Goal: Find specific page/section: Find specific page/section

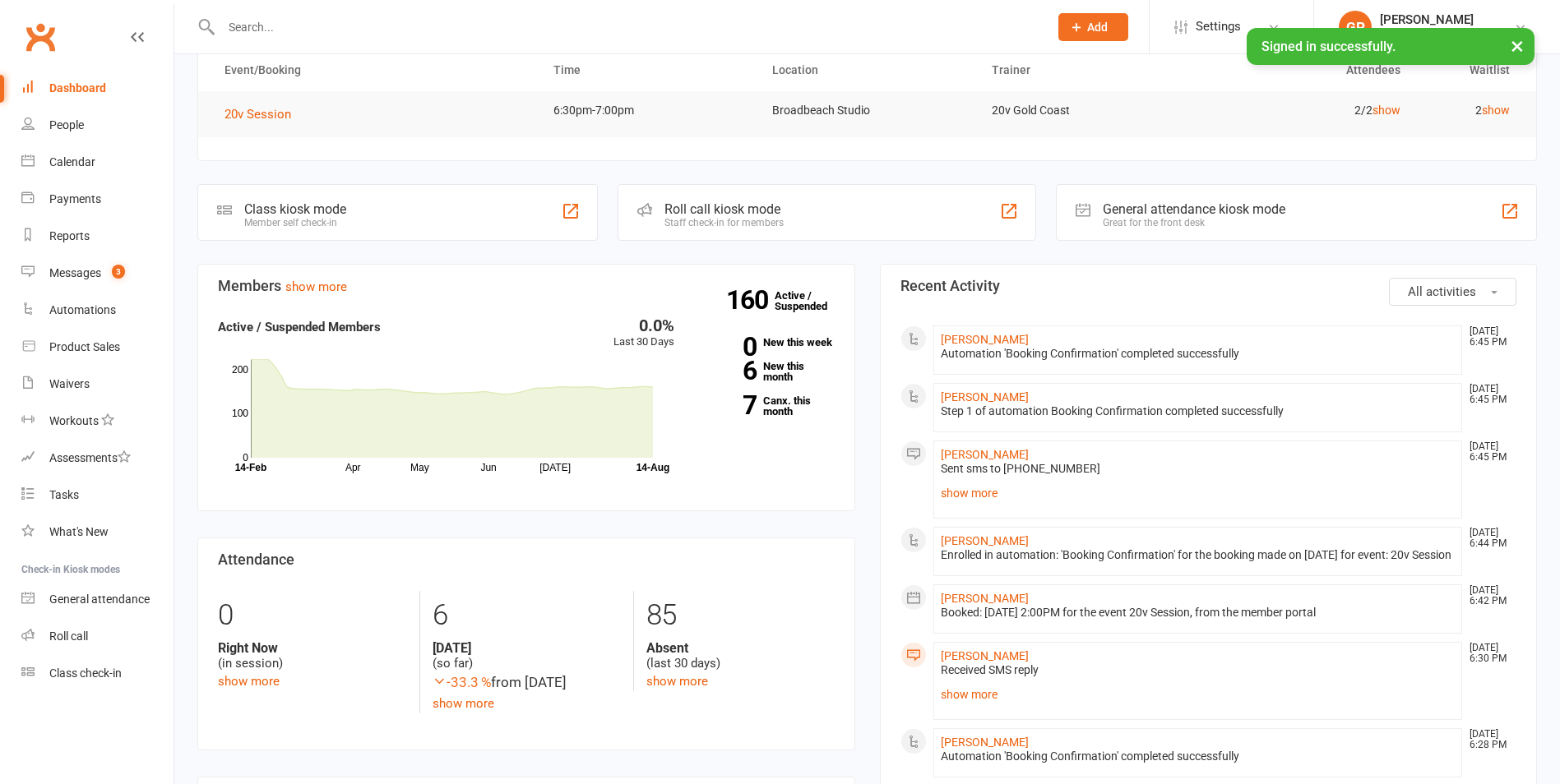
scroll to position [165, 0]
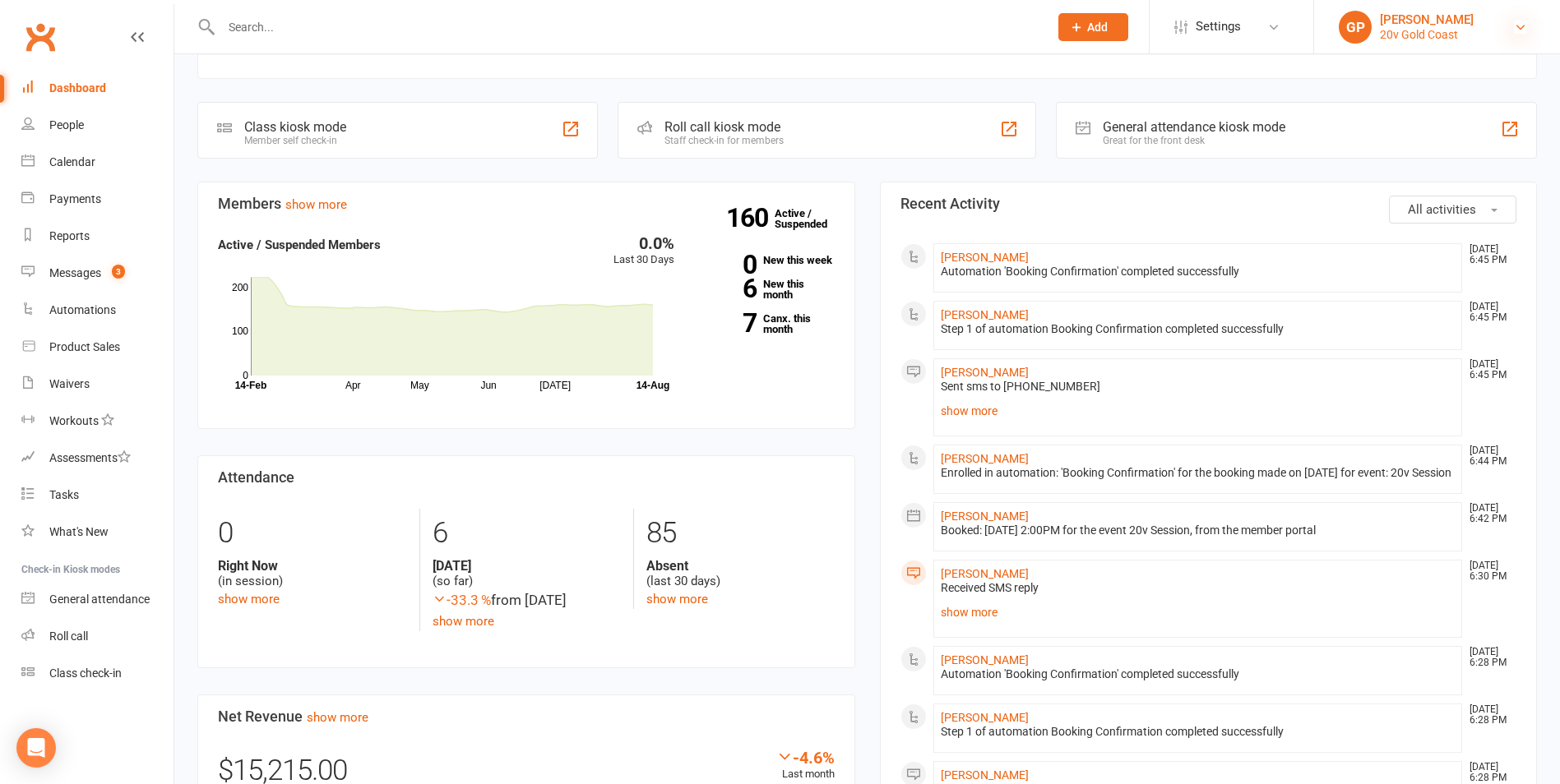
click at [1515, 28] on icon at bounding box center [1520, 27] width 13 height 13
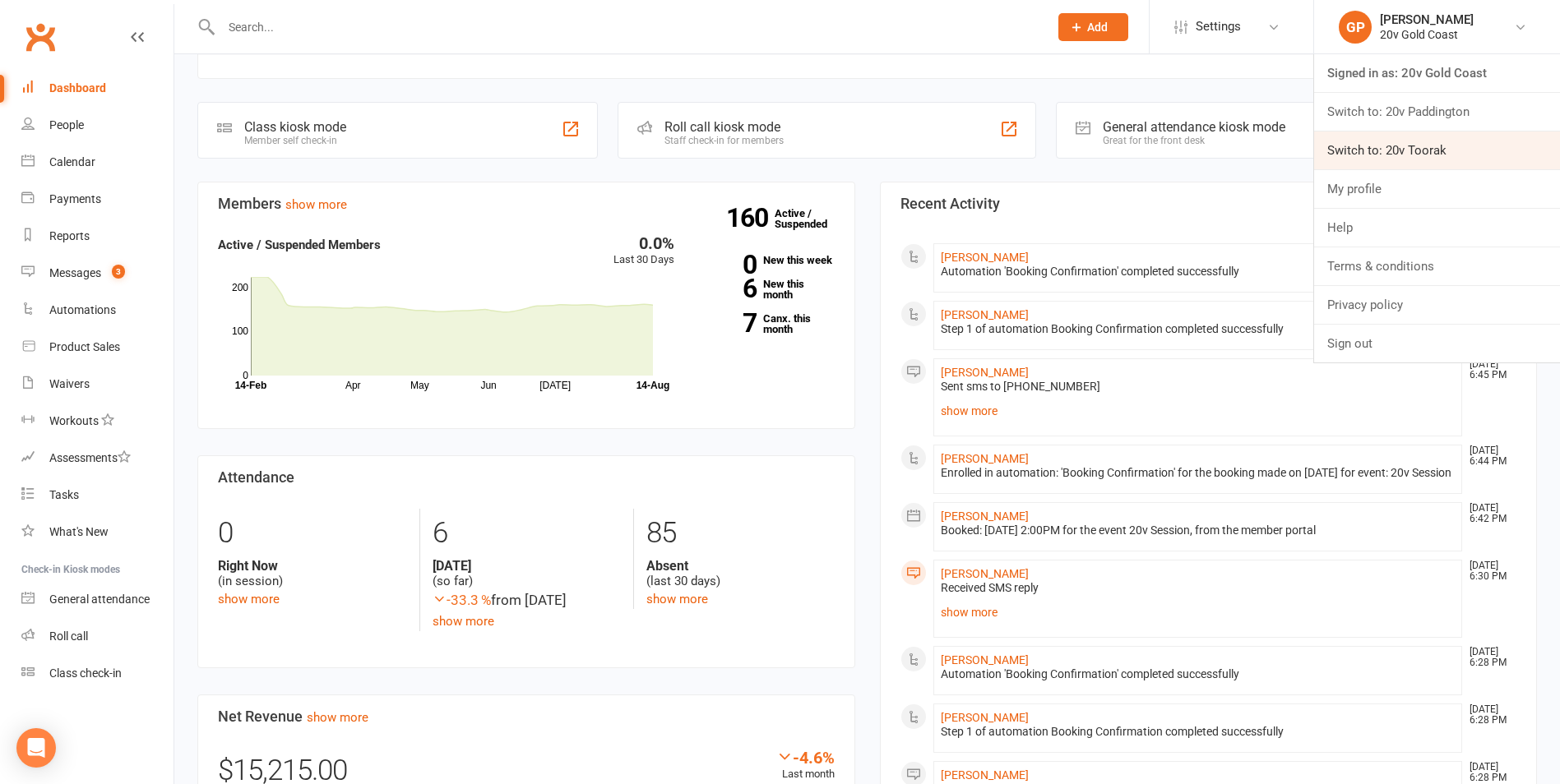
click at [1459, 136] on link "Switch to: 20v Toorak" at bounding box center [1437, 150] width 246 height 38
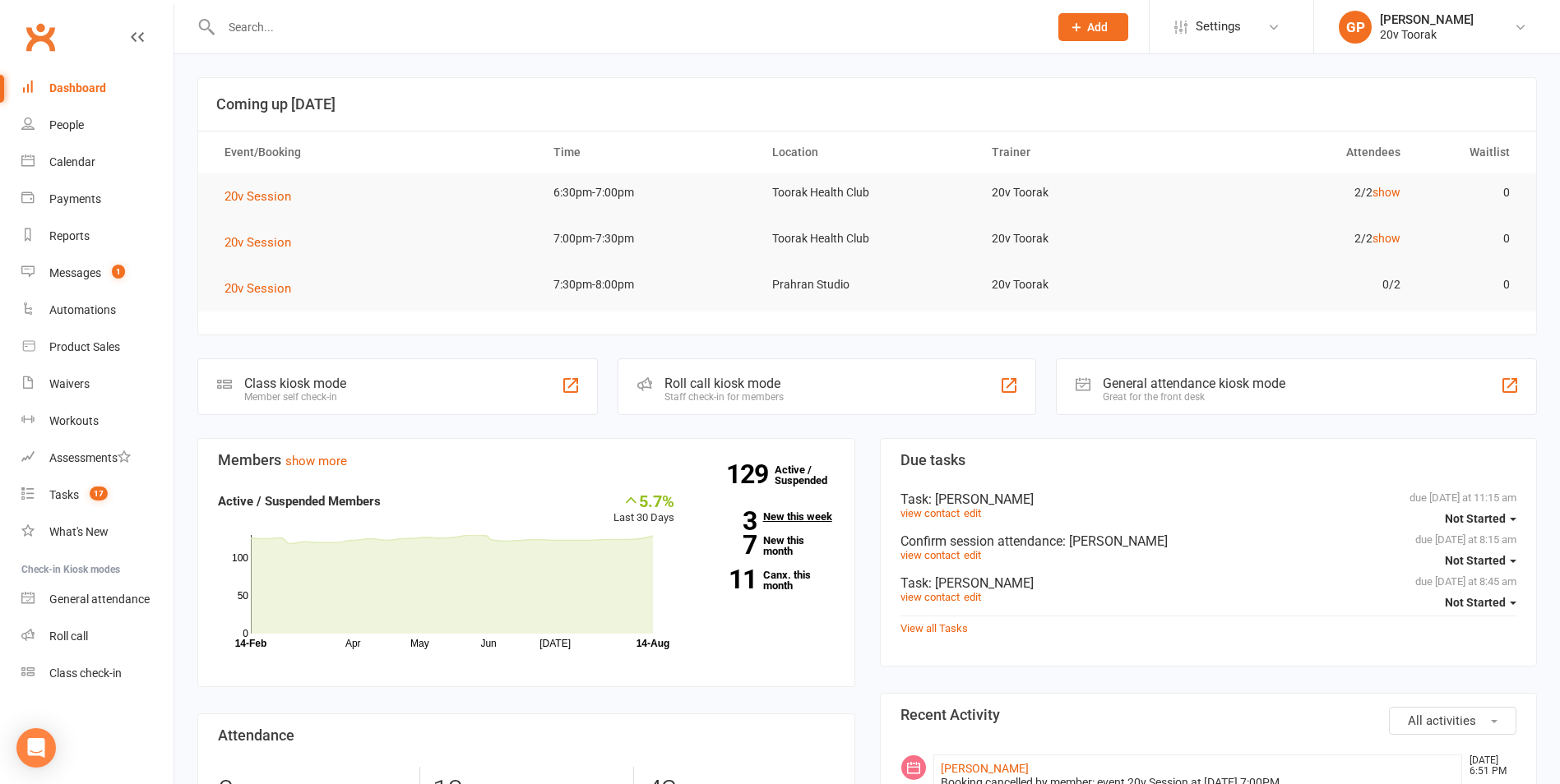
click at [796, 513] on link "3 New this week" at bounding box center [767, 516] width 136 height 11
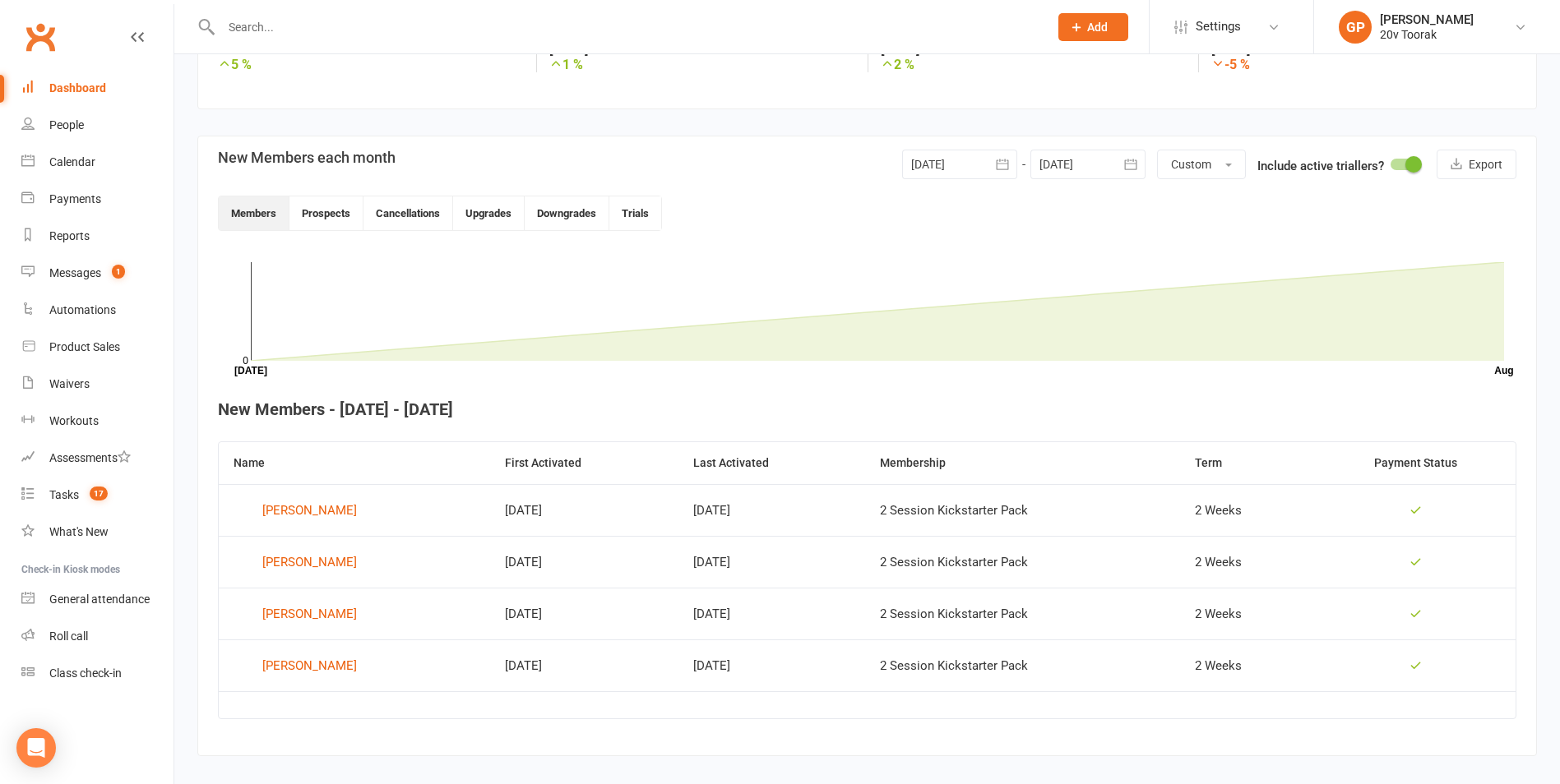
scroll to position [336, 0]
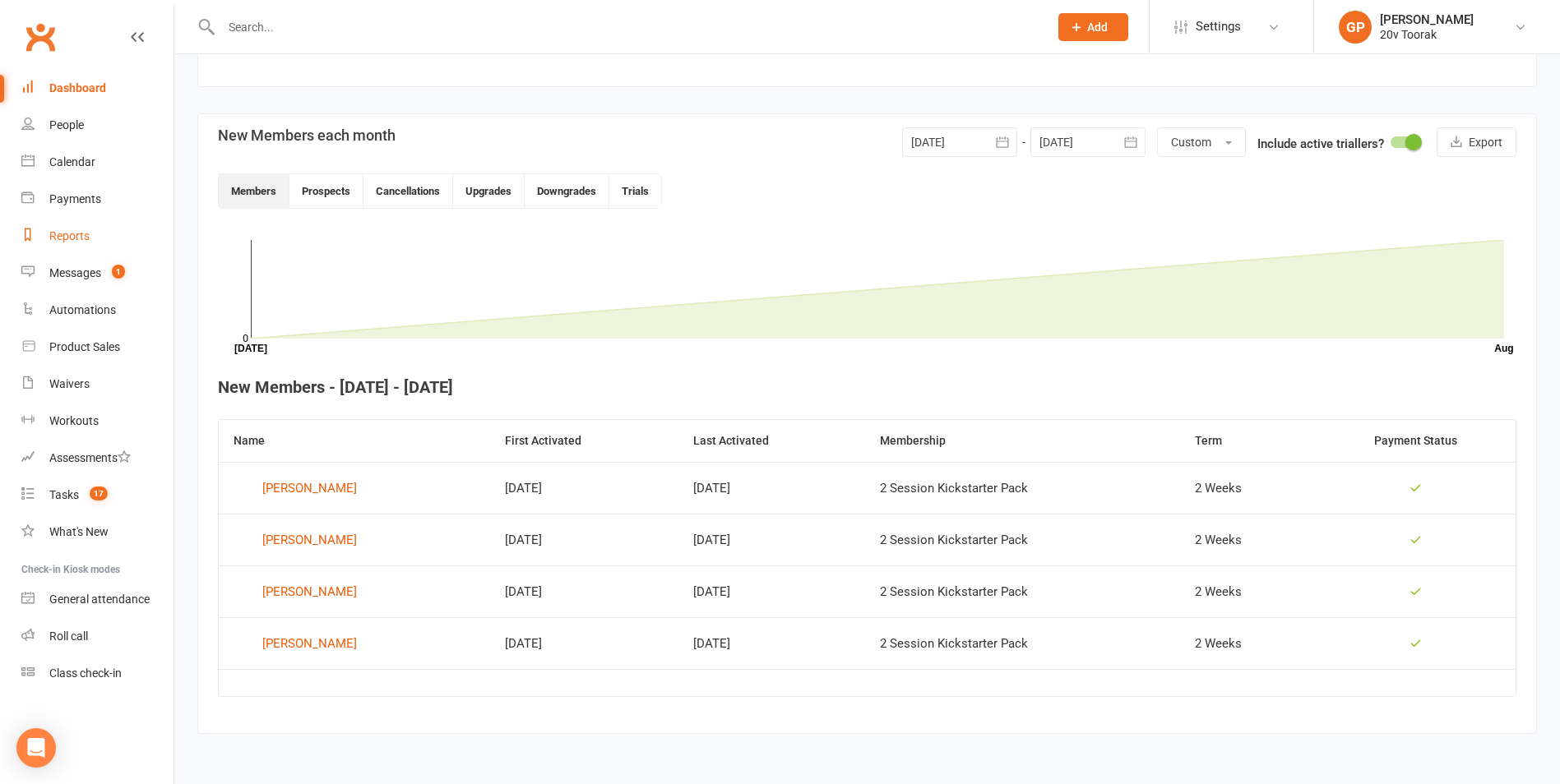
click at [74, 238] on div "Reports" at bounding box center [69, 236] width 40 height 13
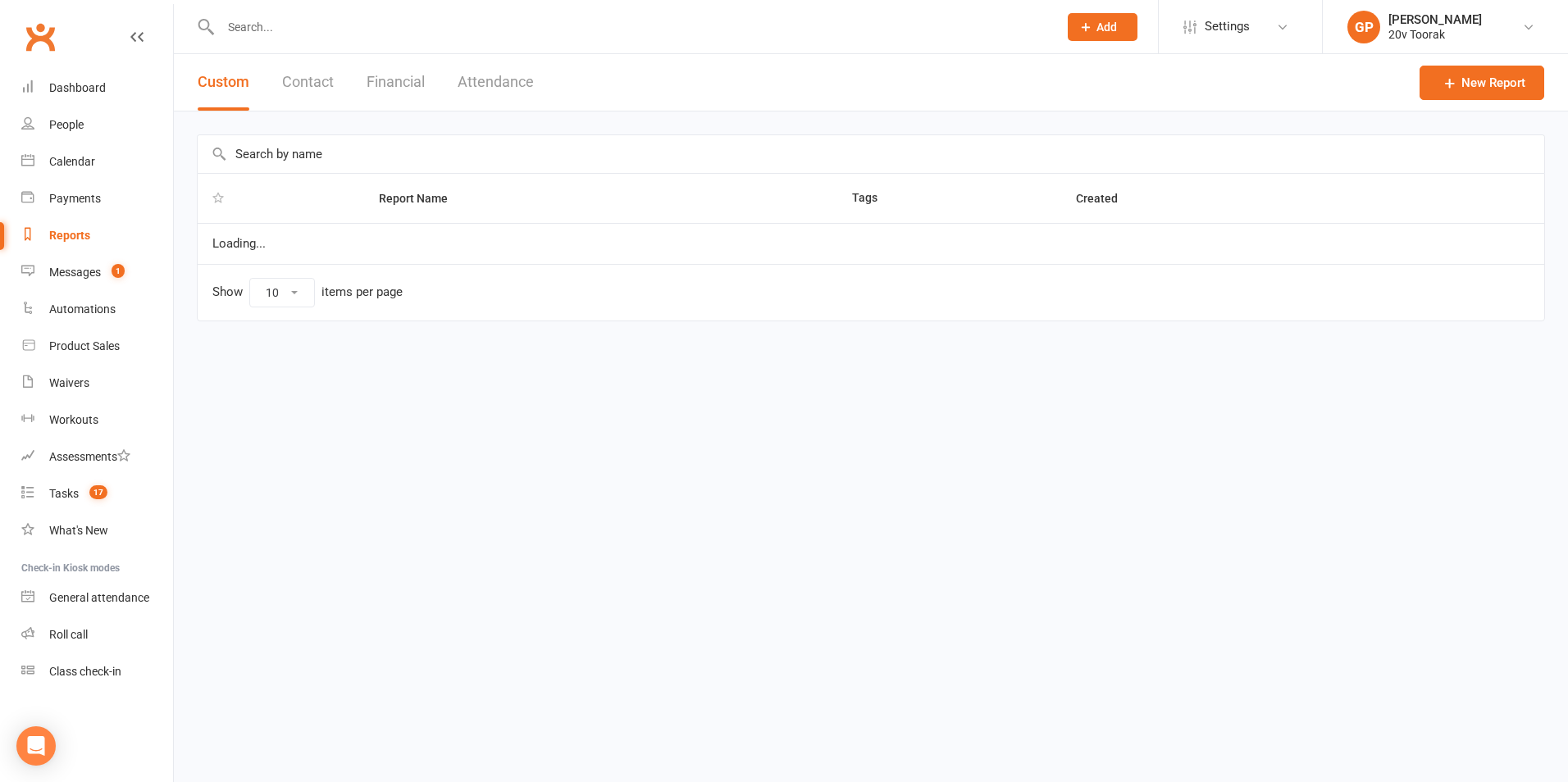
select select "100"
click at [408, 87] on button "Financial" at bounding box center [396, 82] width 58 height 57
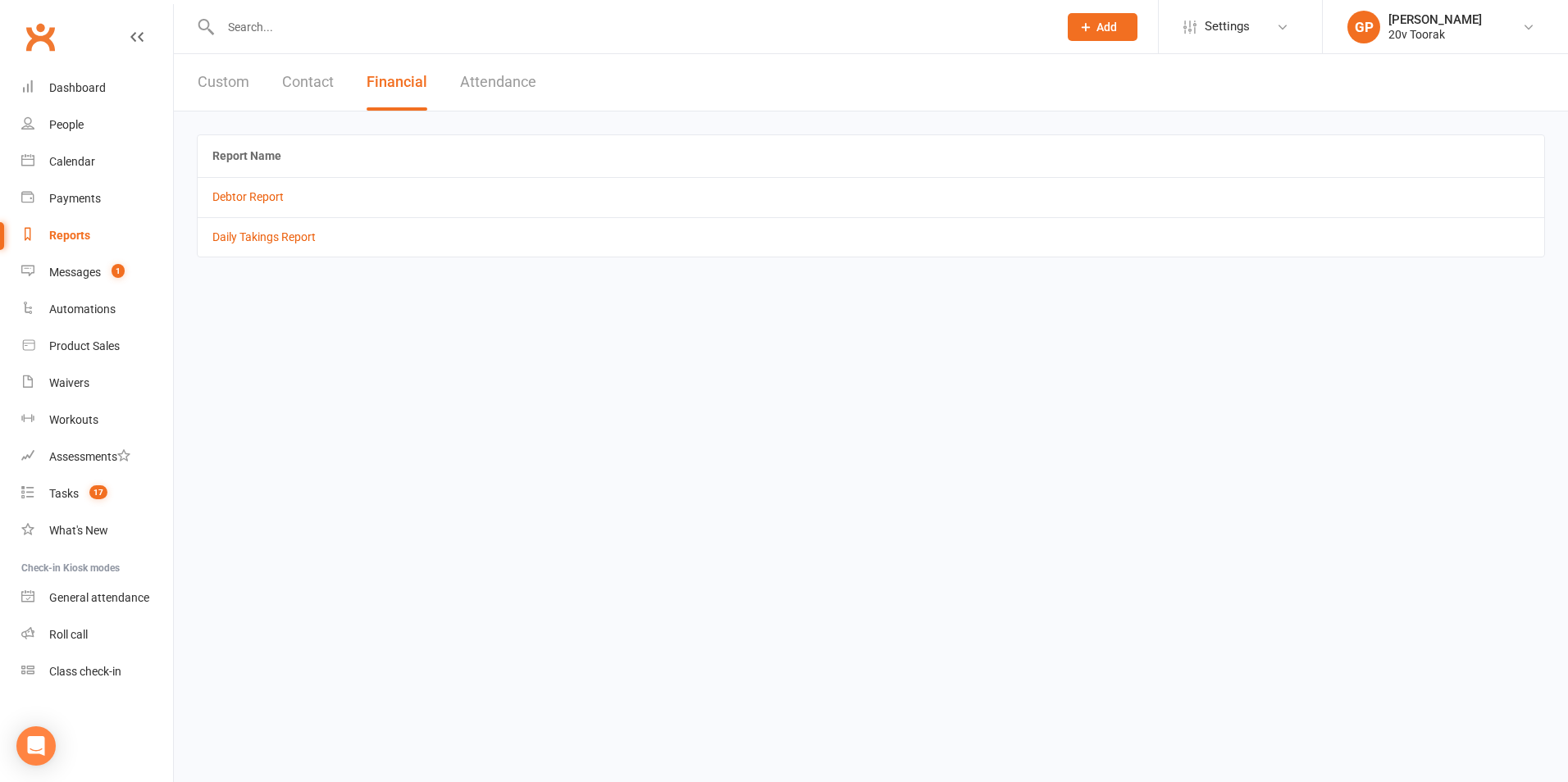
click at [254, 245] on td "Daily Takings Report" at bounding box center [872, 237] width 1347 height 40
click at [254, 242] on link "Daily Takings Report" at bounding box center [263, 237] width 103 height 13
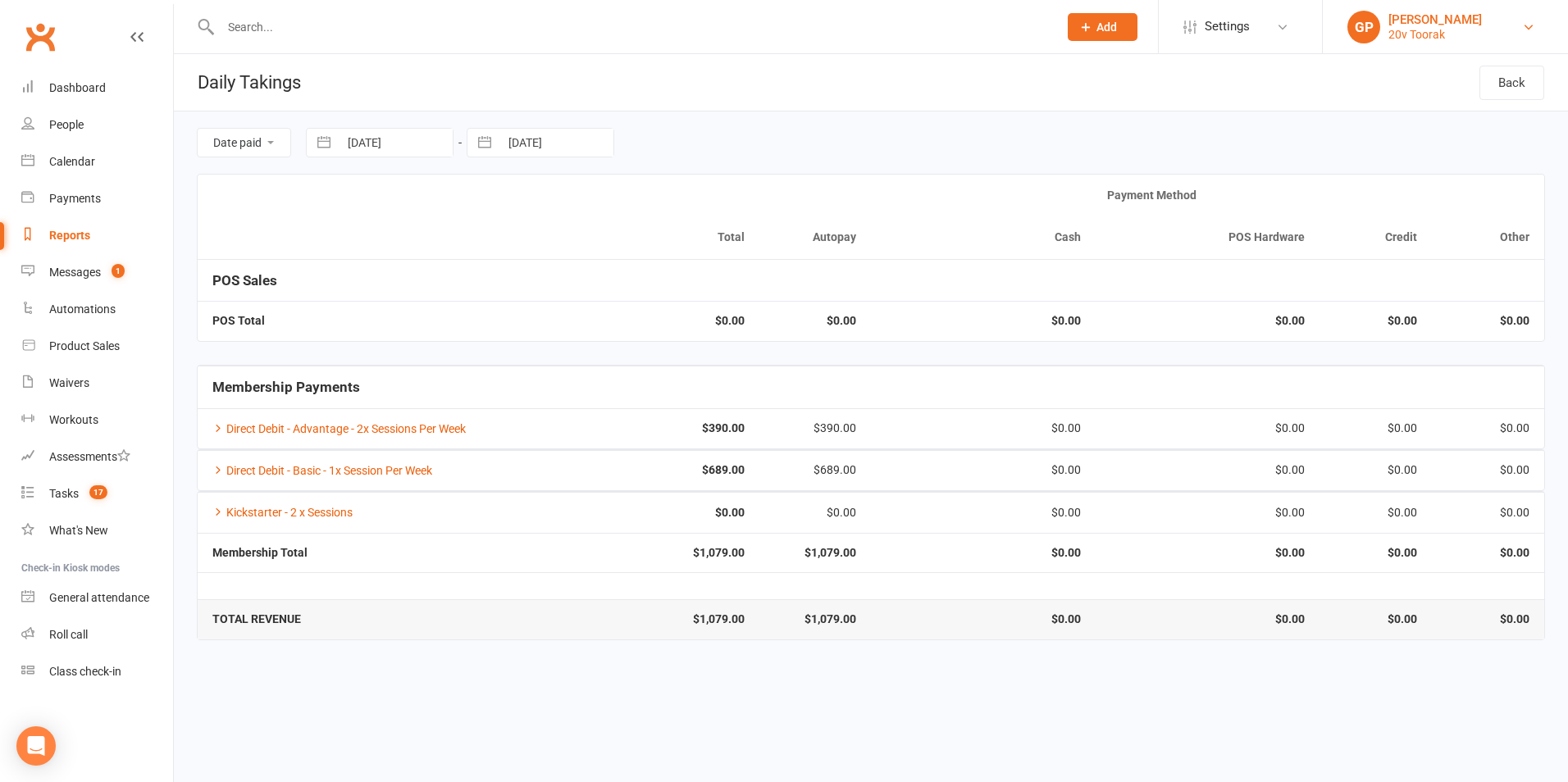
click at [1506, 36] on link "GP Graham Pearson 20v Toorak" at bounding box center [1446, 27] width 196 height 33
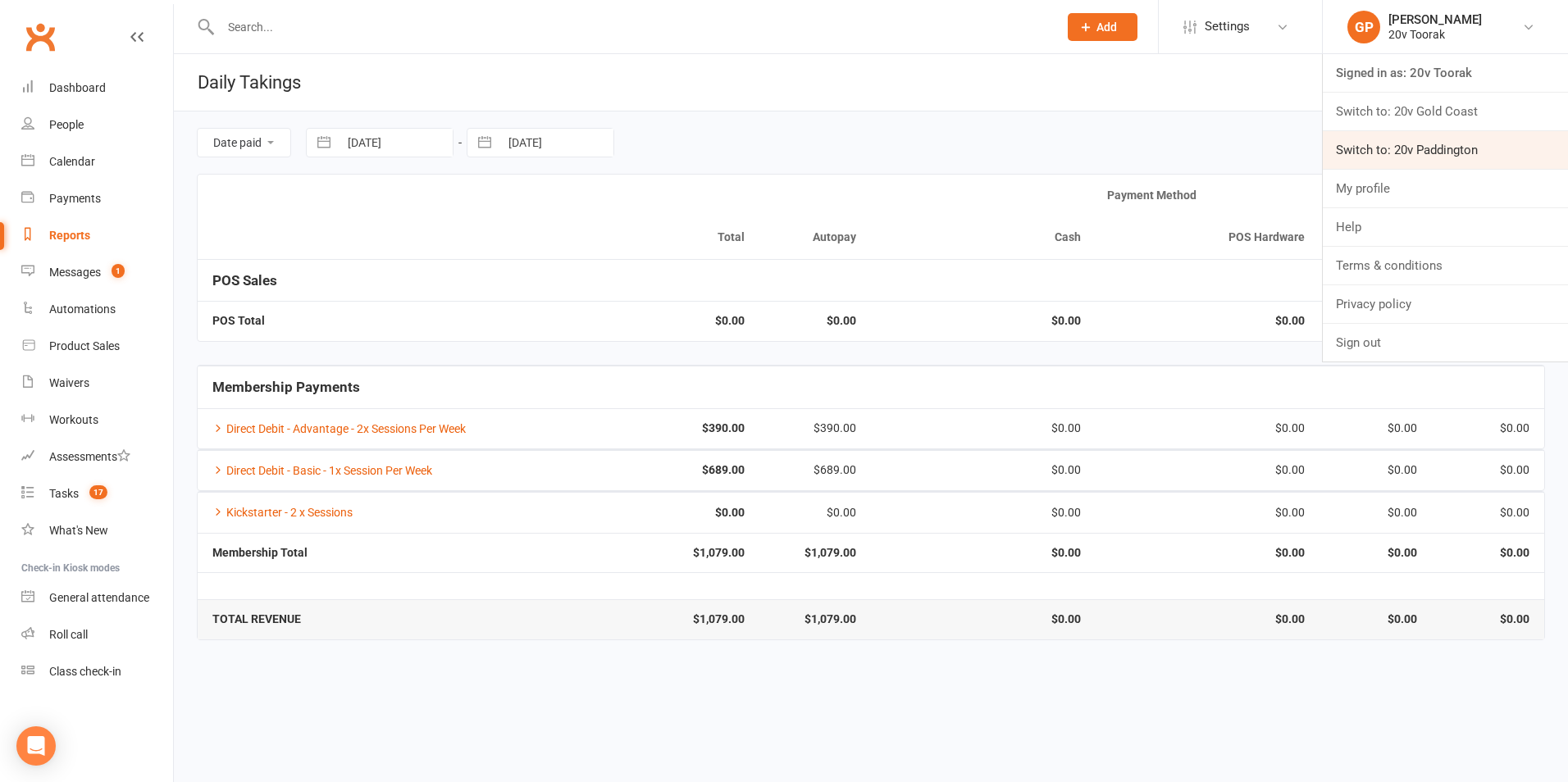
click at [1462, 133] on link "Switch to: 20v Paddington" at bounding box center [1445, 149] width 245 height 38
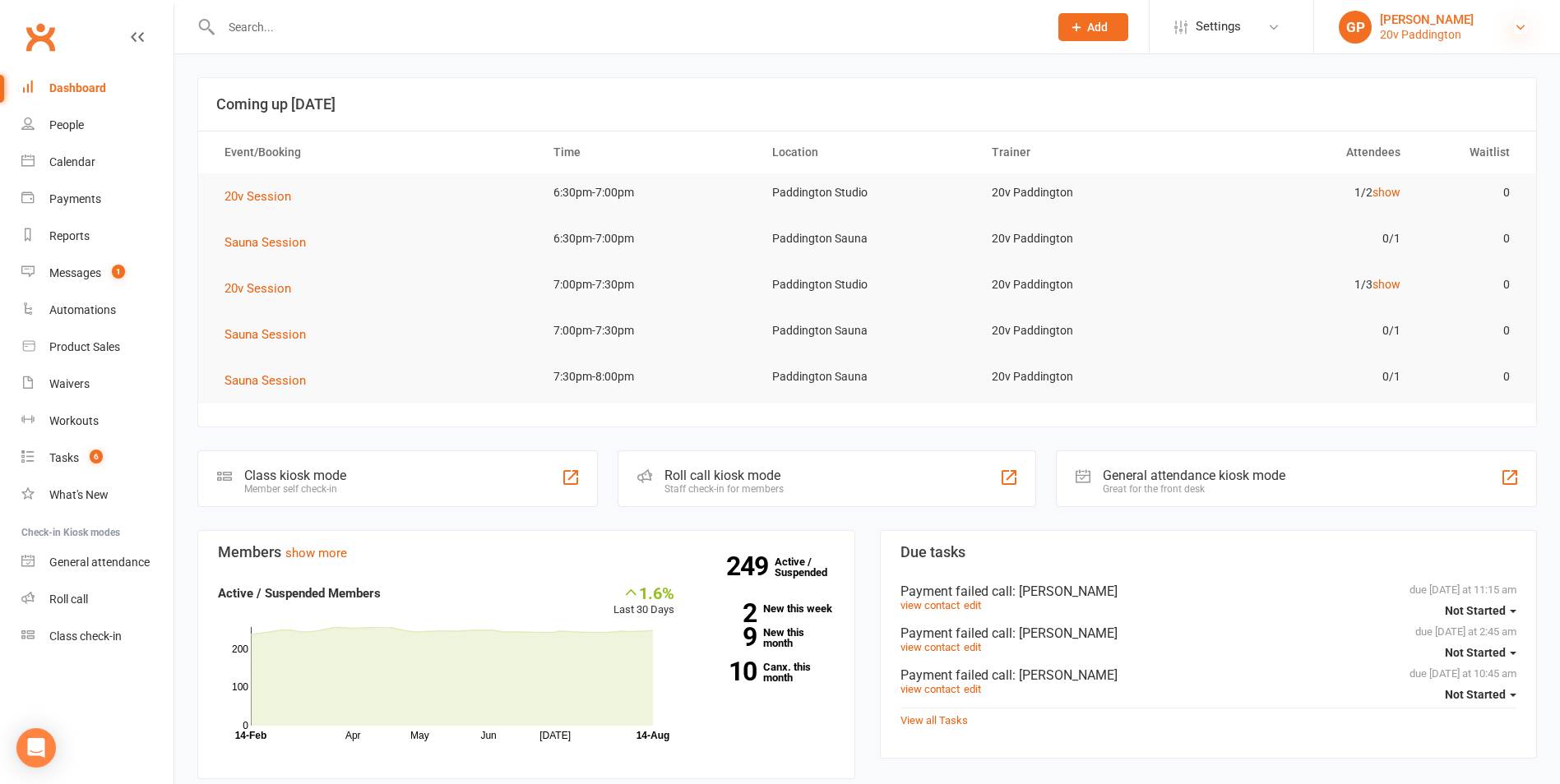
click at [1517, 24] on icon at bounding box center [1520, 27] width 13 height 13
